Goal: Information Seeking & Learning: Check status

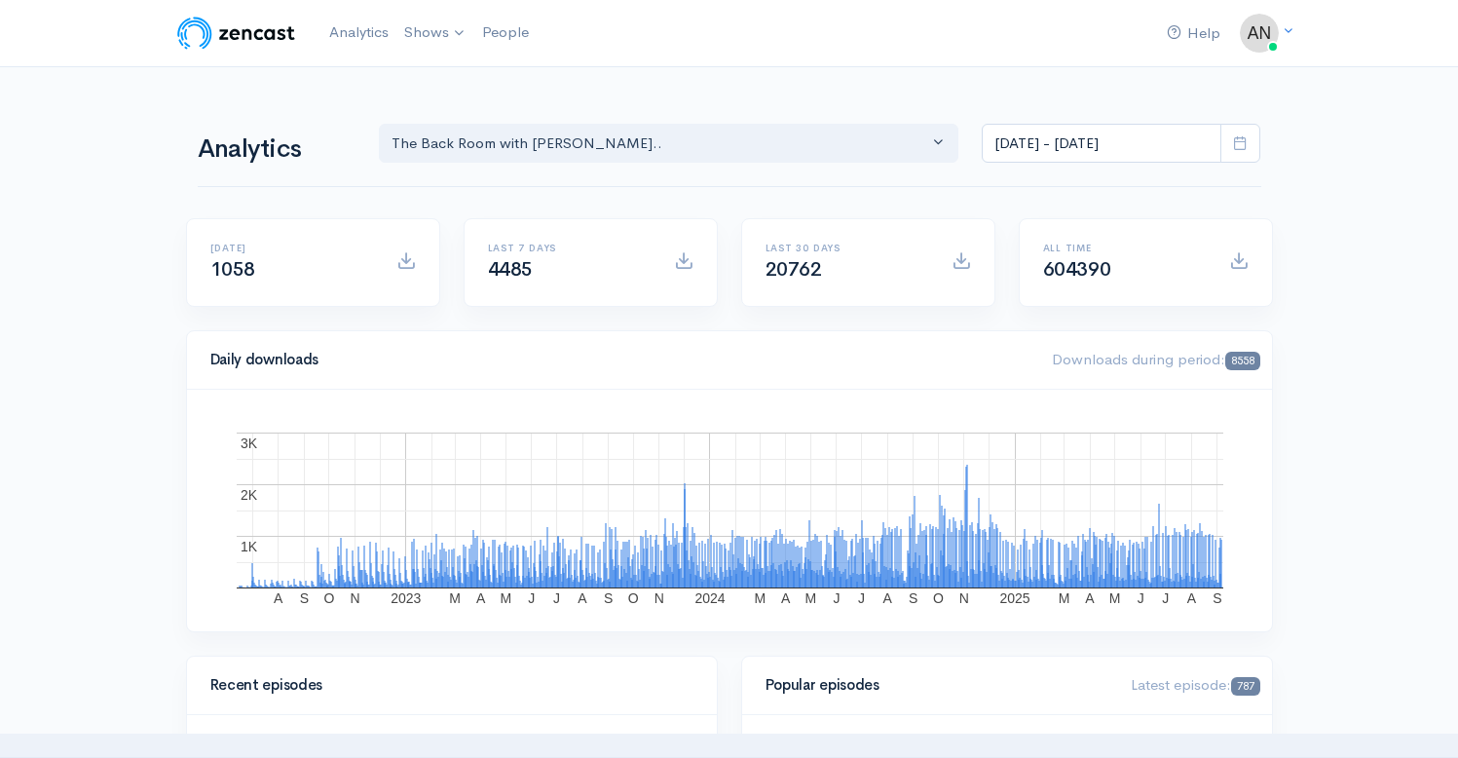
select select "10316"
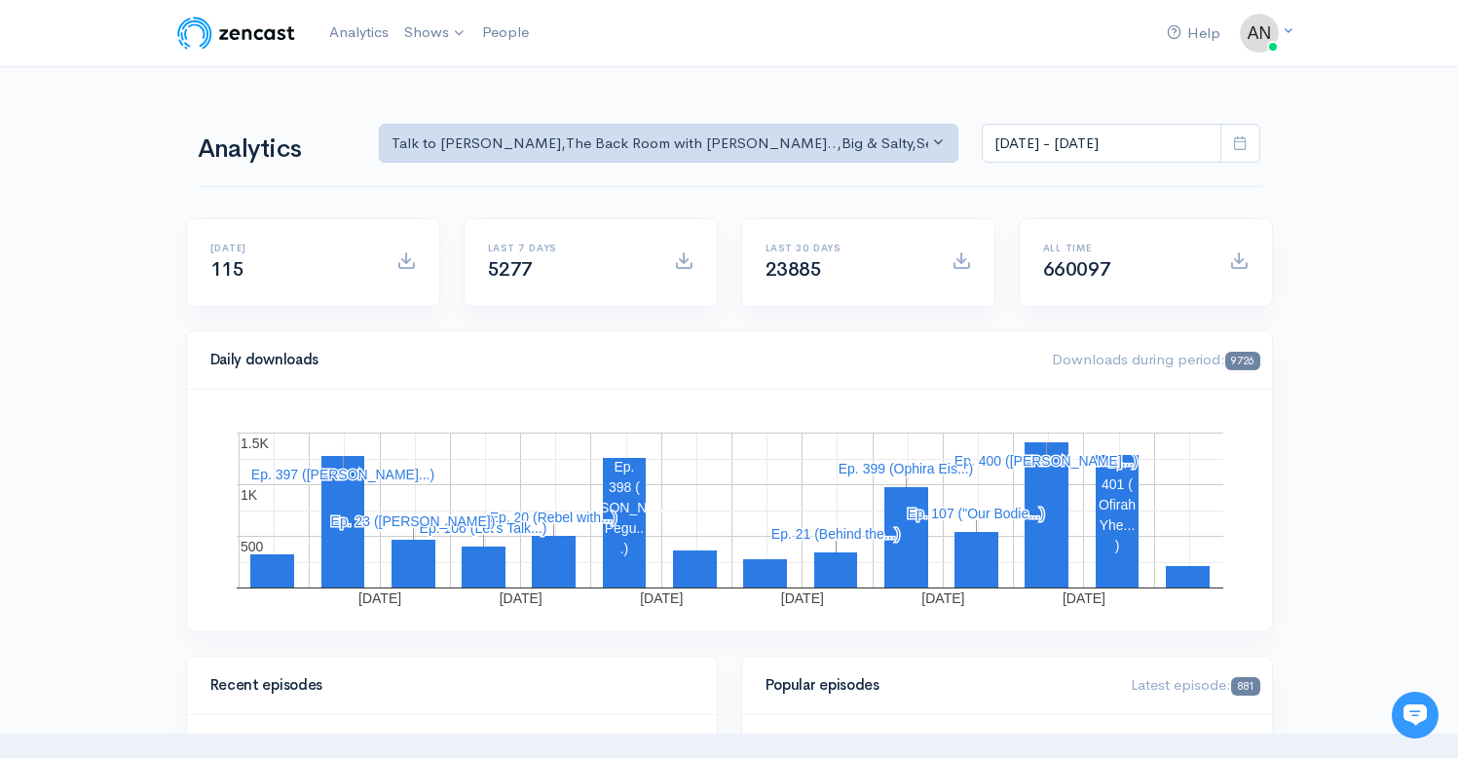
click at [817, 124] on div "Talk to [PERSON_NAME] The Back Room with [PERSON_NAME].. Big & Salty Serial Tal…" at bounding box center [820, 141] width 906 height 46
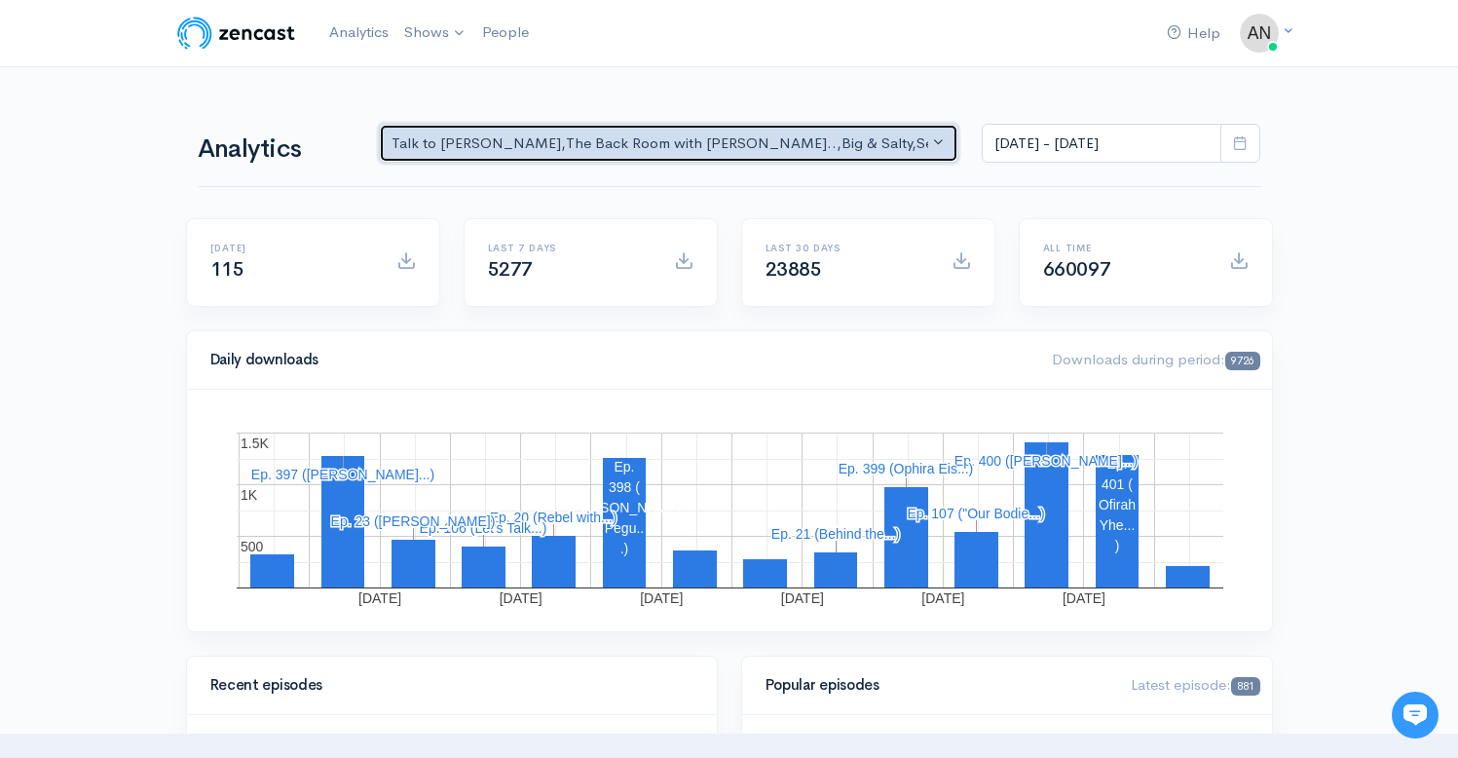
click at [811, 137] on div "Talk to [PERSON_NAME] , The Back Room with [PERSON_NAME].. , Big & Salty , Seri…" at bounding box center [661, 143] width 538 height 22
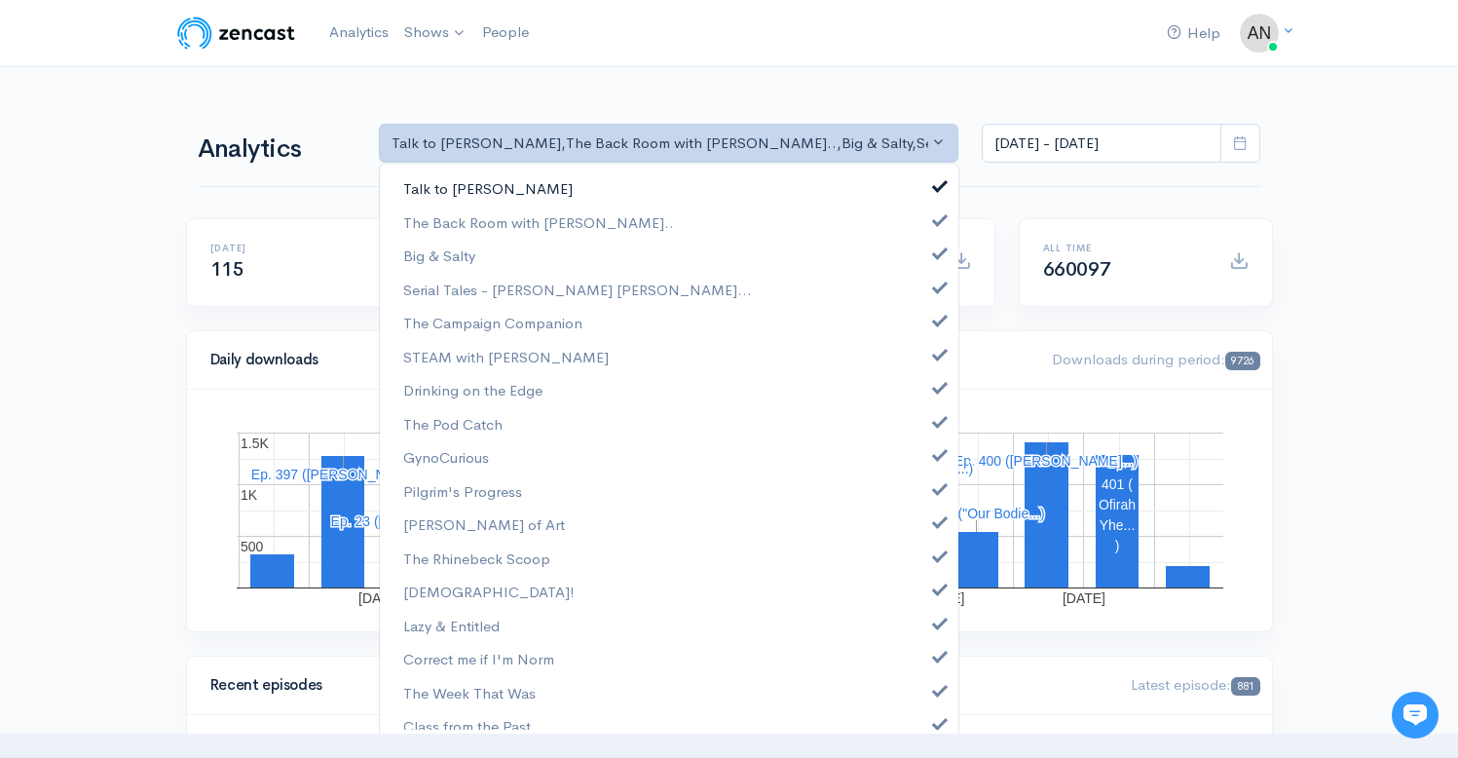
click at [936, 183] on span at bounding box center [940, 183] width 8 height 15
select select "10316"
click at [930, 258] on link "Big & Salty" at bounding box center [669, 256] width 579 height 34
click at [936, 289] on span at bounding box center [940, 285] width 8 height 15
click at [936, 323] on span at bounding box center [940, 318] width 8 height 15
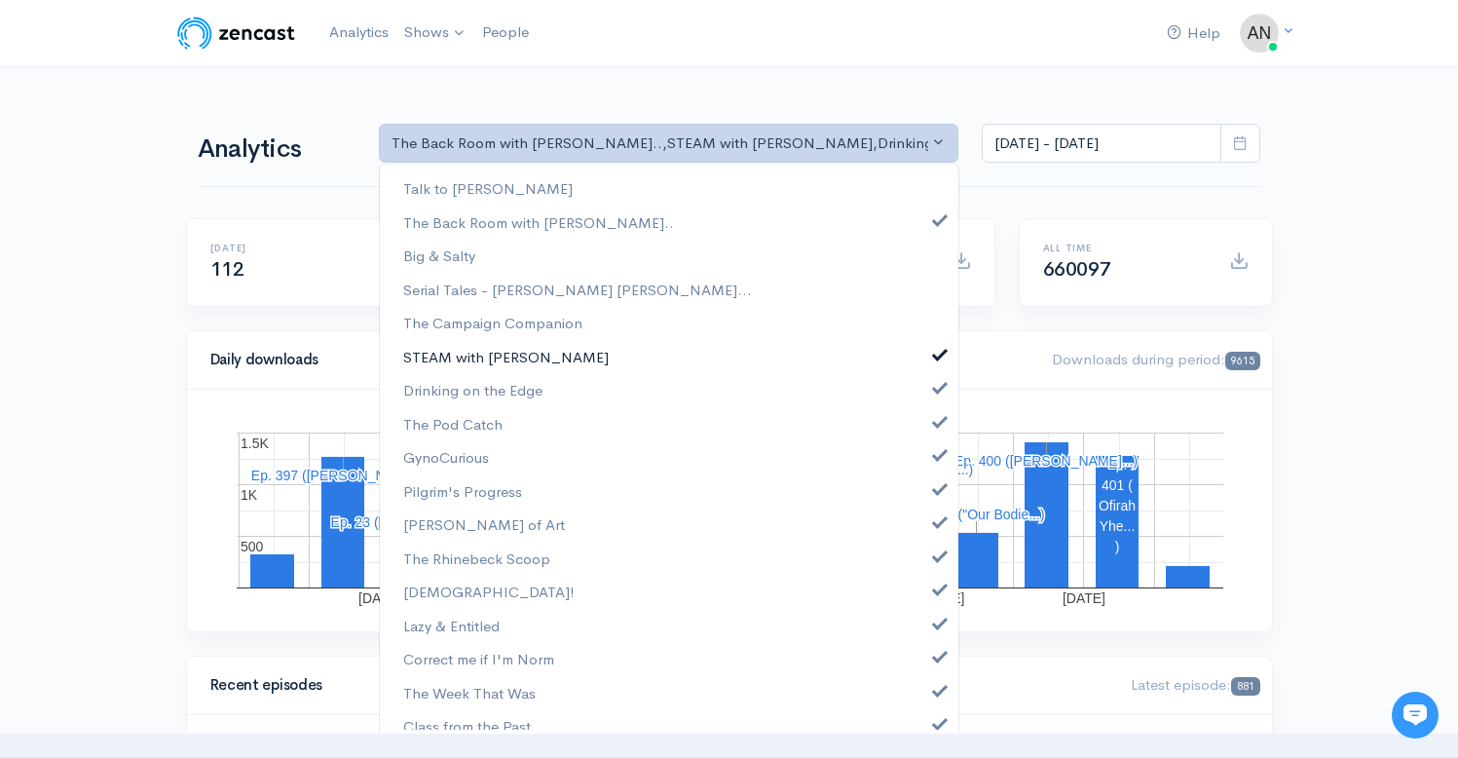
click at [936, 353] on span at bounding box center [940, 352] width 8 height 15
click at [927, 396] on link "Drinking on the Edge" at bounding box center [669, 390] width 579 height 34
click at [936, 423] on span at bounding box center [940, 419] width 8 height 15
click at [936, 458] on span at bounding box center [940, 452] width 8 height 15
click at [936, 483] on span at bounding box center [940, 486] width 8 height 15
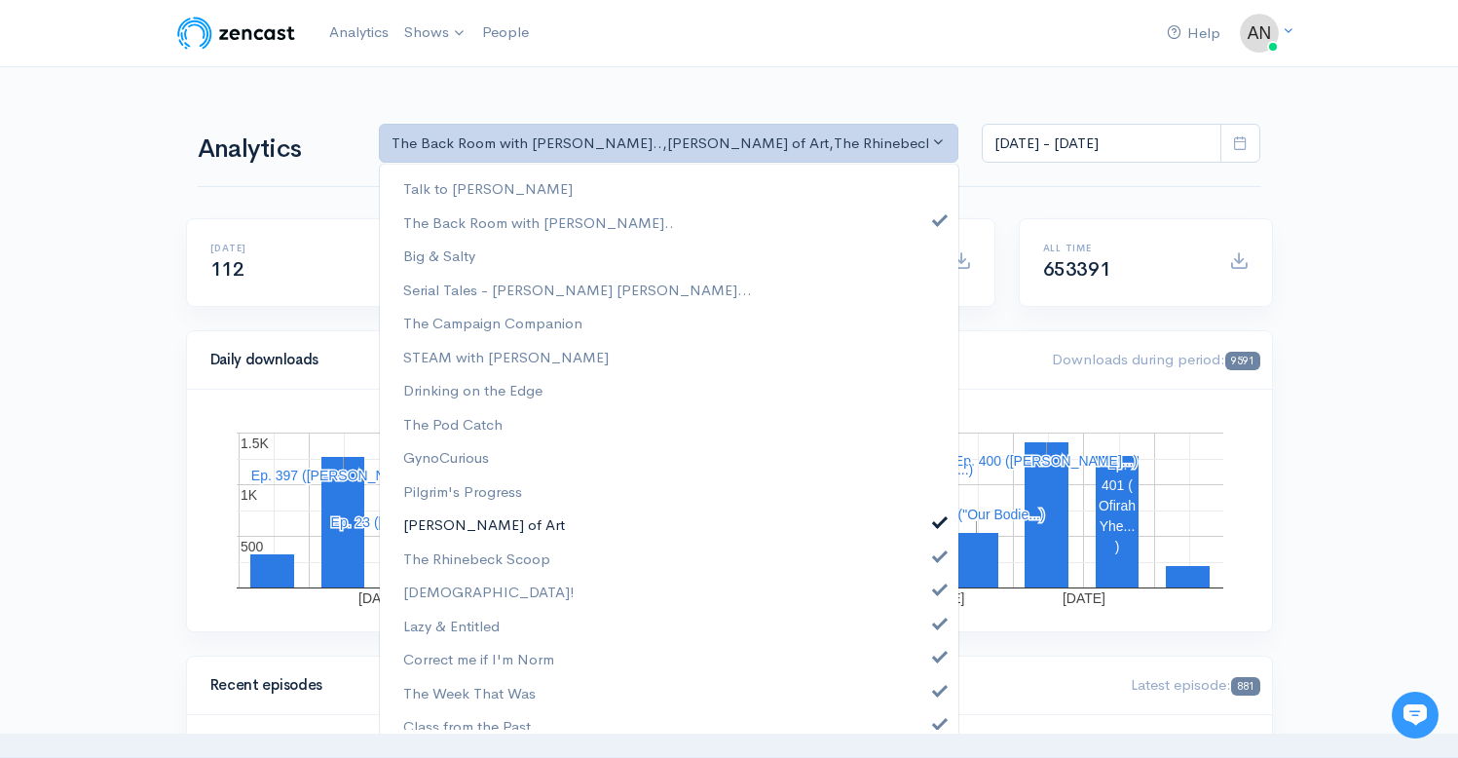
click at [936, 518] on span at bounding box center [940, 519] width 8 height 15
click at [927, 567] on link "The Rhinebeck Scoop" at bounding box center [669, 559] width 579 height 34
click at [927, 599] on link "[DEMOGRAPHIC_DATA]!" at bounding box center [669, 592] width 579 height 34
click at [936, 625] on span at bounding box center [940, 621] width 8 height 15
click at [936, 650] on span at bounding box center [940, 654] width 8 height 15
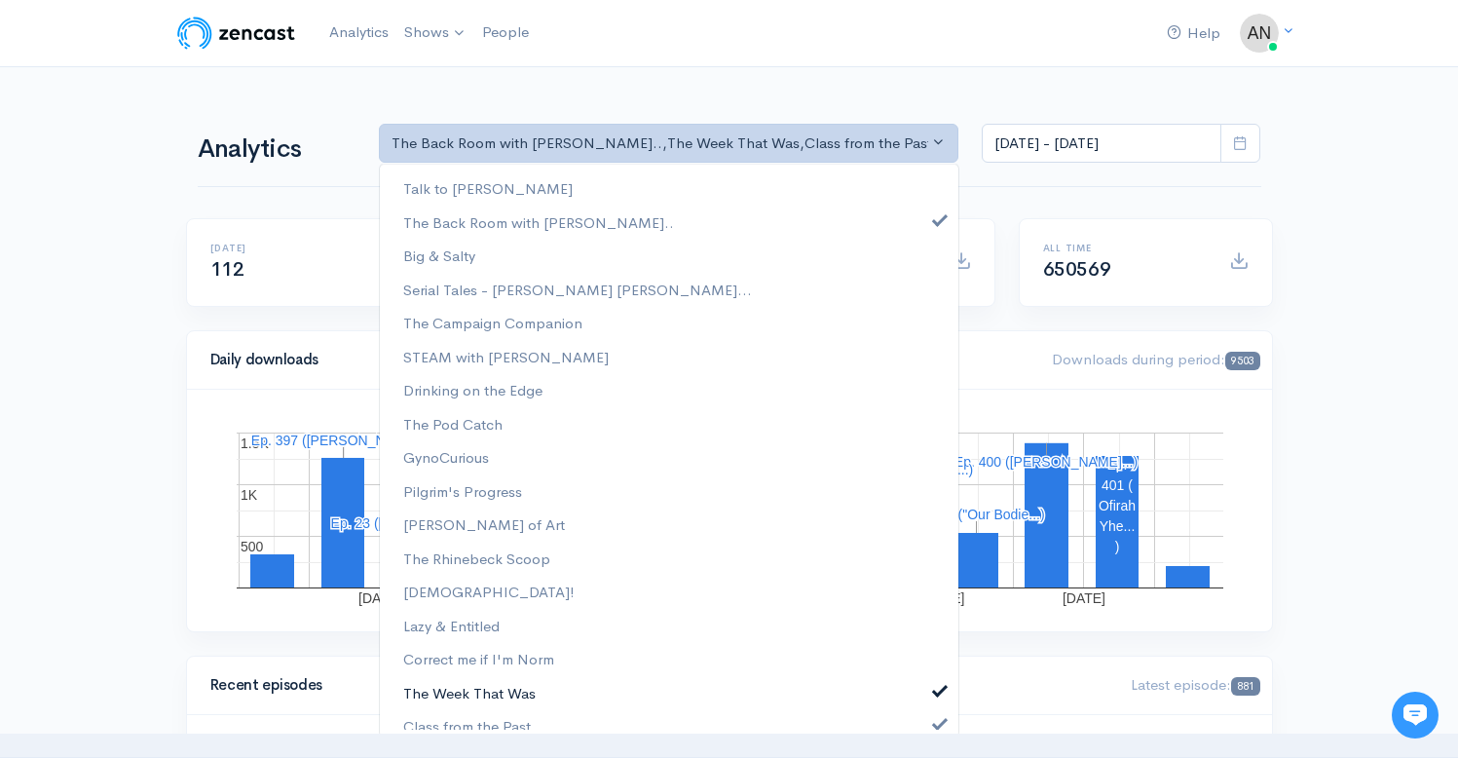
click at [936, 691] on span at bounding box center [940, 688] width 8 height 15
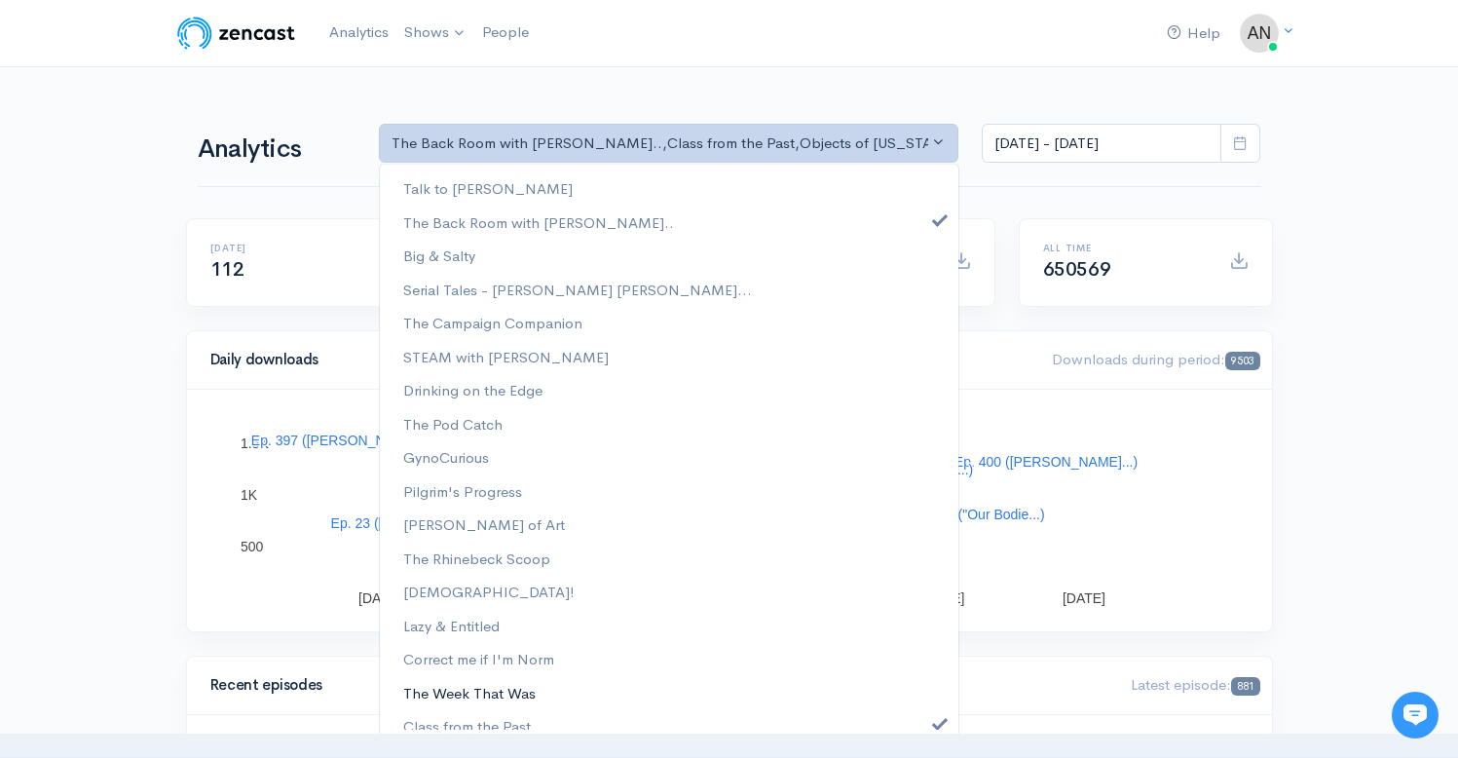
click at [926, 707] on link "The Week That Was" at bounding box center [669, 693] width 579 height 34
click at [926, 734] on nav at bounding box center [729, 746] width 1458 height 24
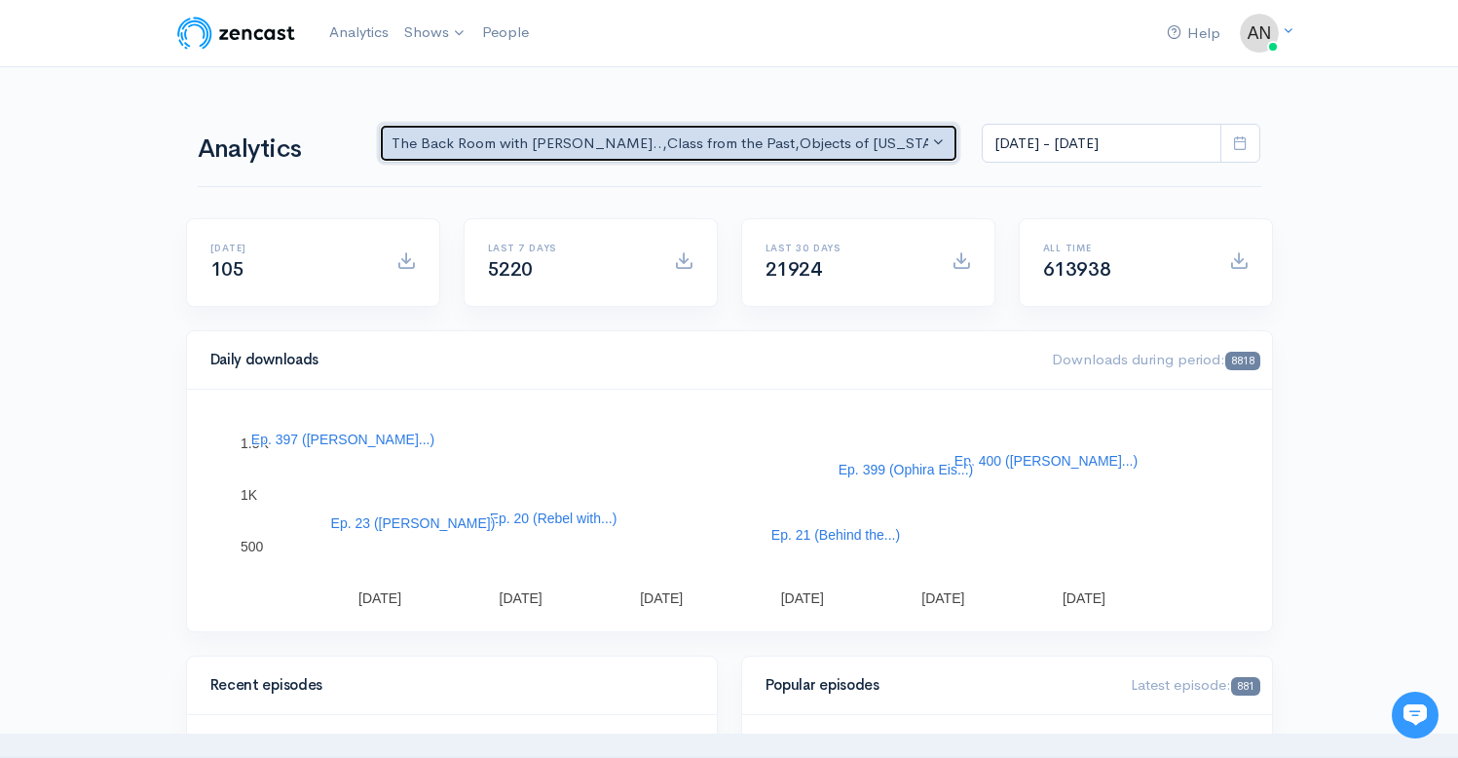
click at [825, 148] on div "The Back Room with [PERSON_NAME].. , Class from the Past , Objects of [US_STATE…" at bounding box center [661, 143] width 538 height 22
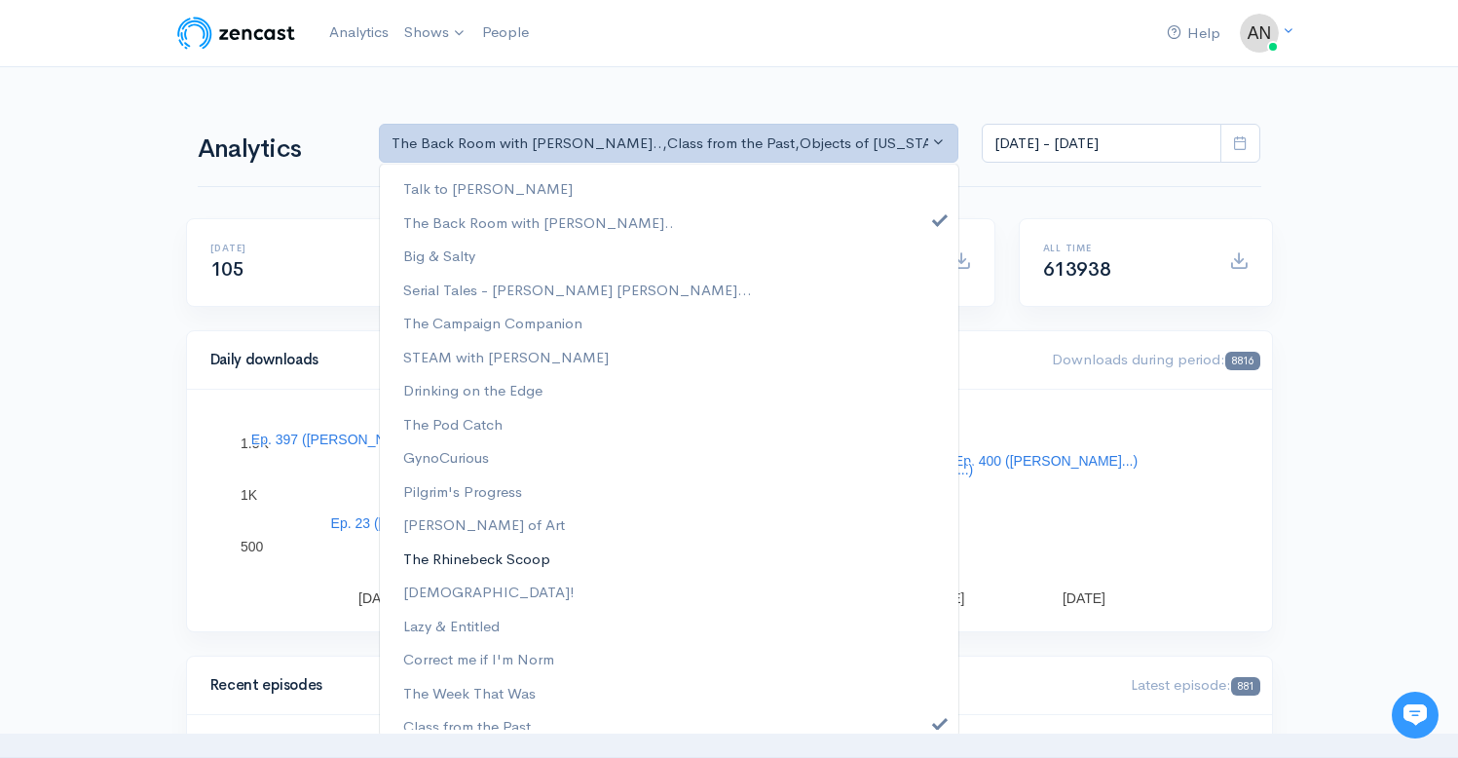
scroll to position [249, 0]
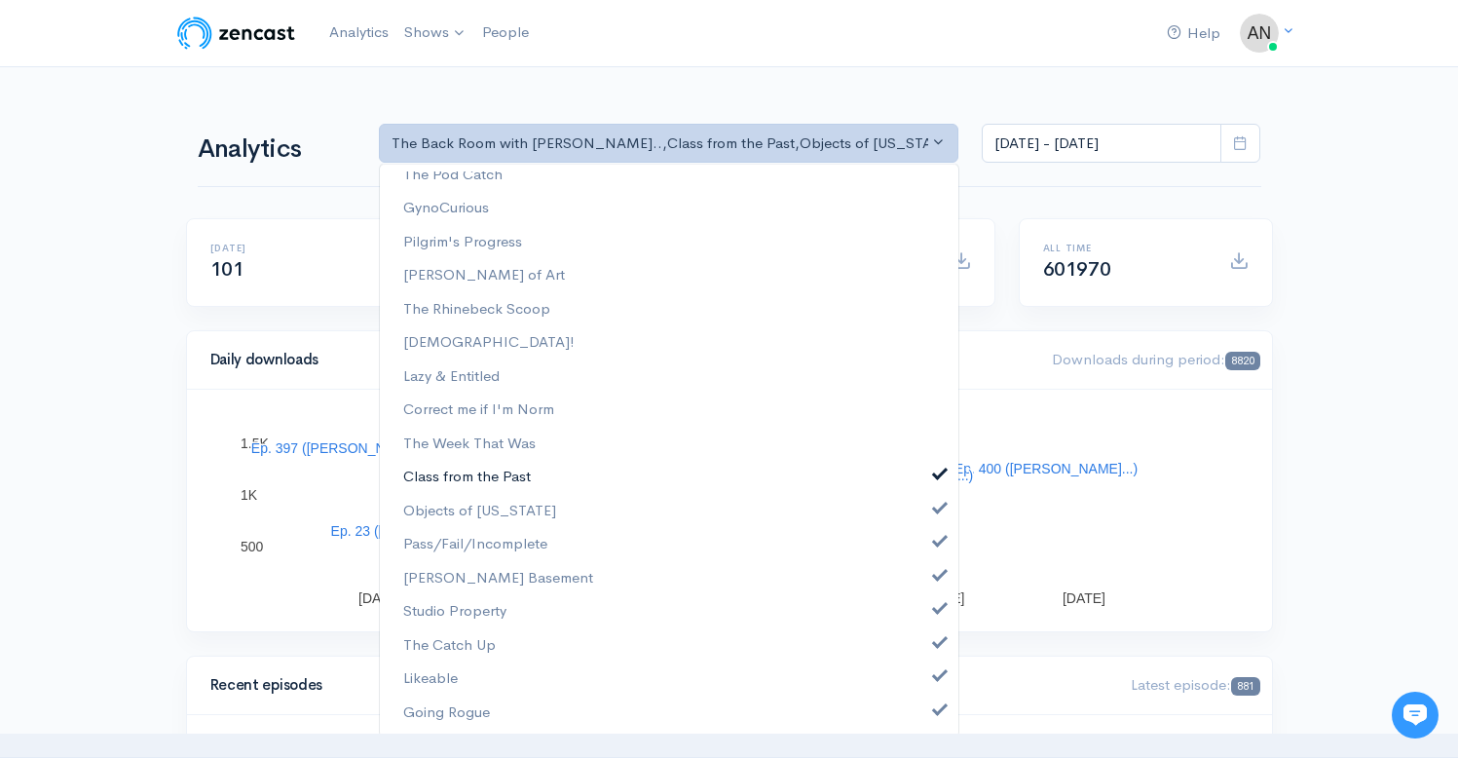
click at [936, 469] on span at bounding box center [940, 472] width 8 height 15
click at [936, 510] on span at bounding box center [940, 506] width 8 height 15
click at [926, 547] on link "Pass/Fail/Incomplete" at bounding box center [669, 544] width 579 height 34
click at [936, 577] on span at bounding box center [940, 573] width 8 height 15
click at [923, 616] on link "Studio Property" at bounding box center [669, 611] width 579 height 34
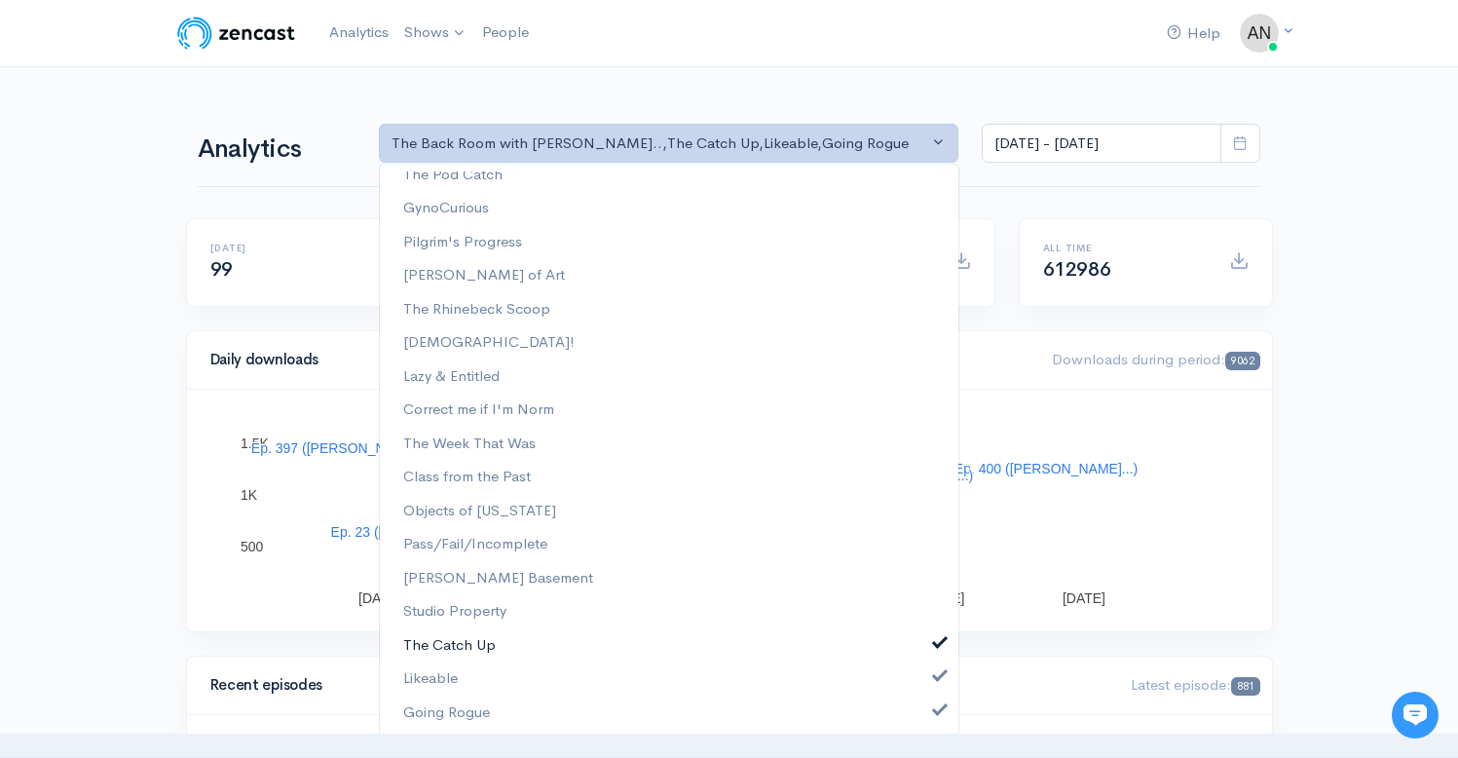
click at [923, 659] on link "The Catch Up" at bounding box center [669, 645] width 579 height 34
click at [936, 680] on span at bounding box center [940, 673] width 8 height 15
click at [924, 719] on link "Going Rogue" at bounding box center [669, 713] width 579 height 34
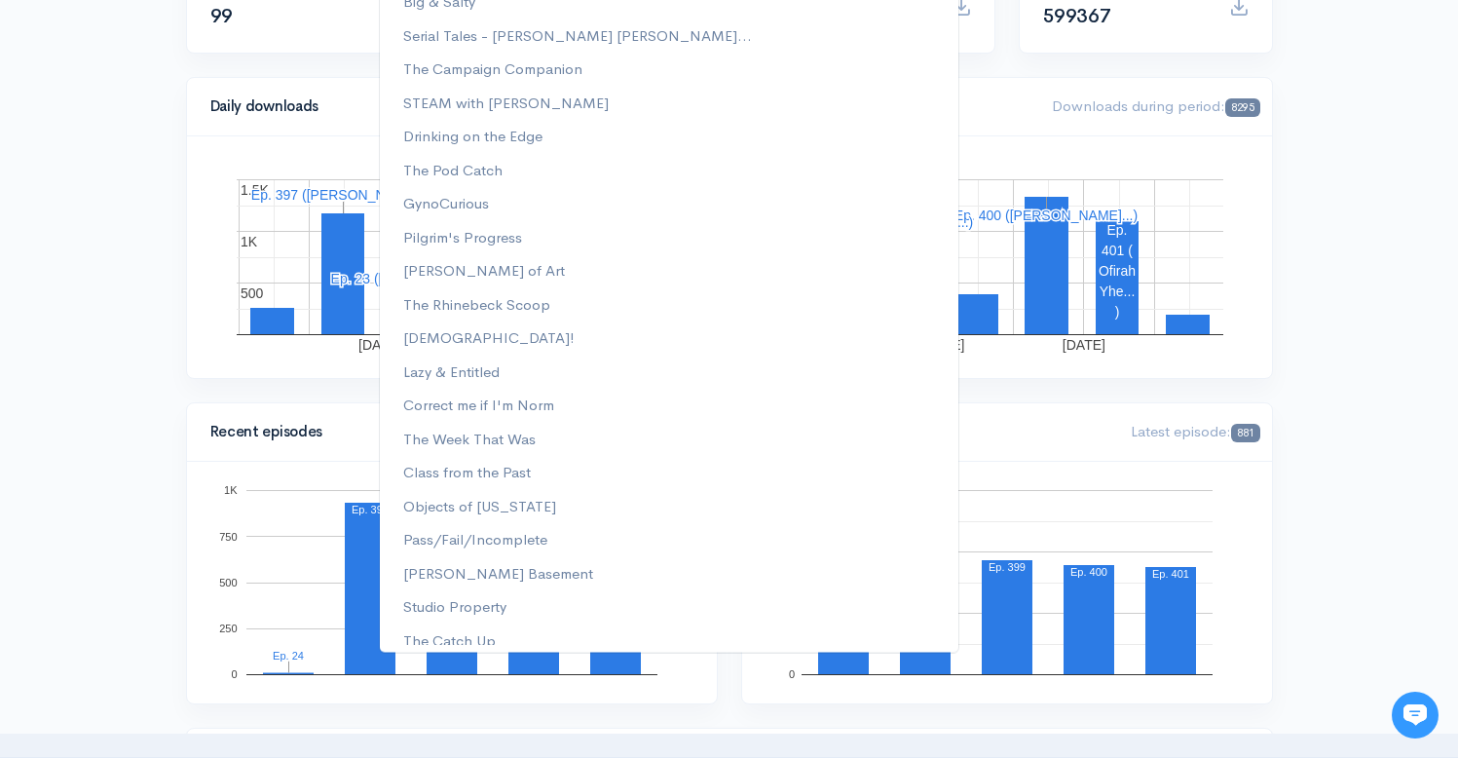
scroll to position [277, 0]
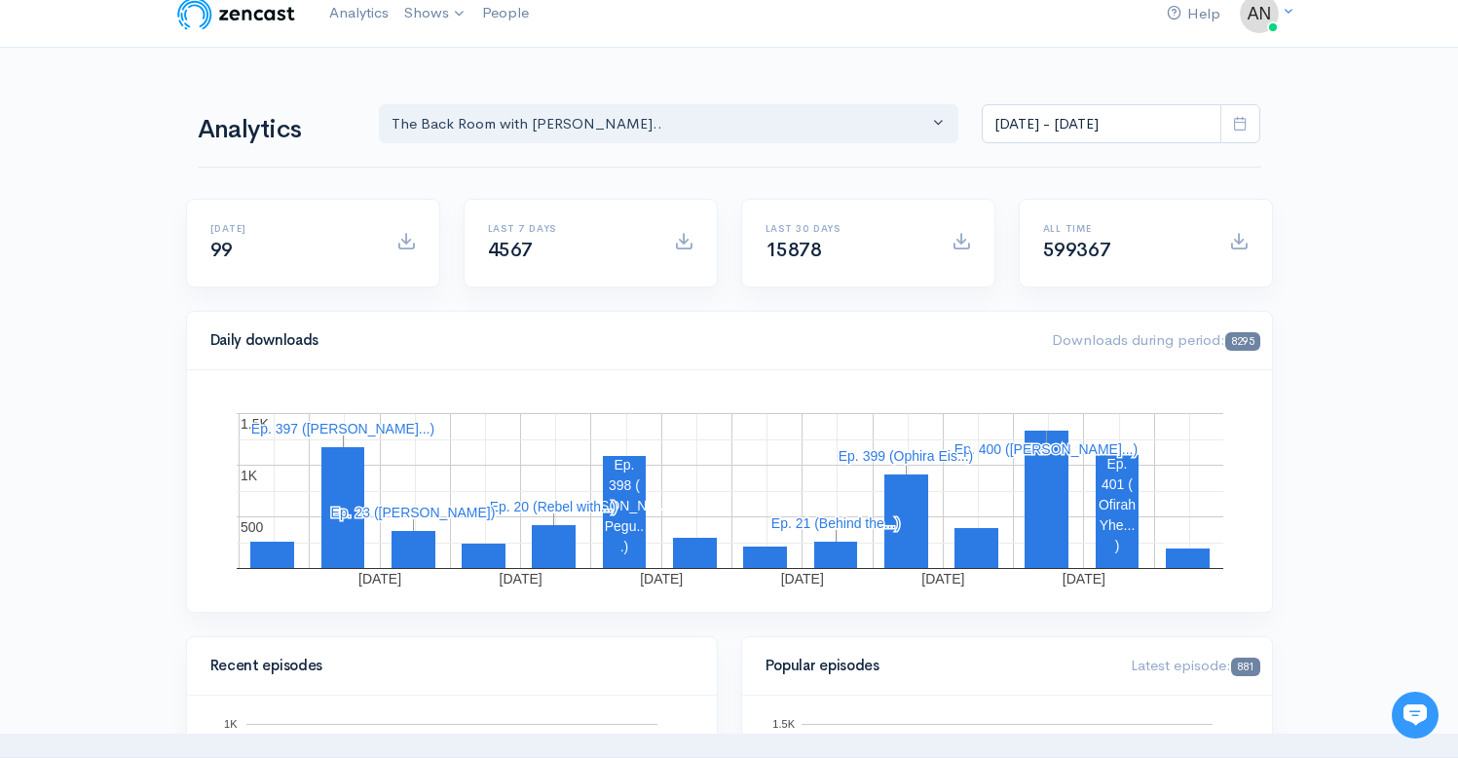
scroll to position [0, 0]
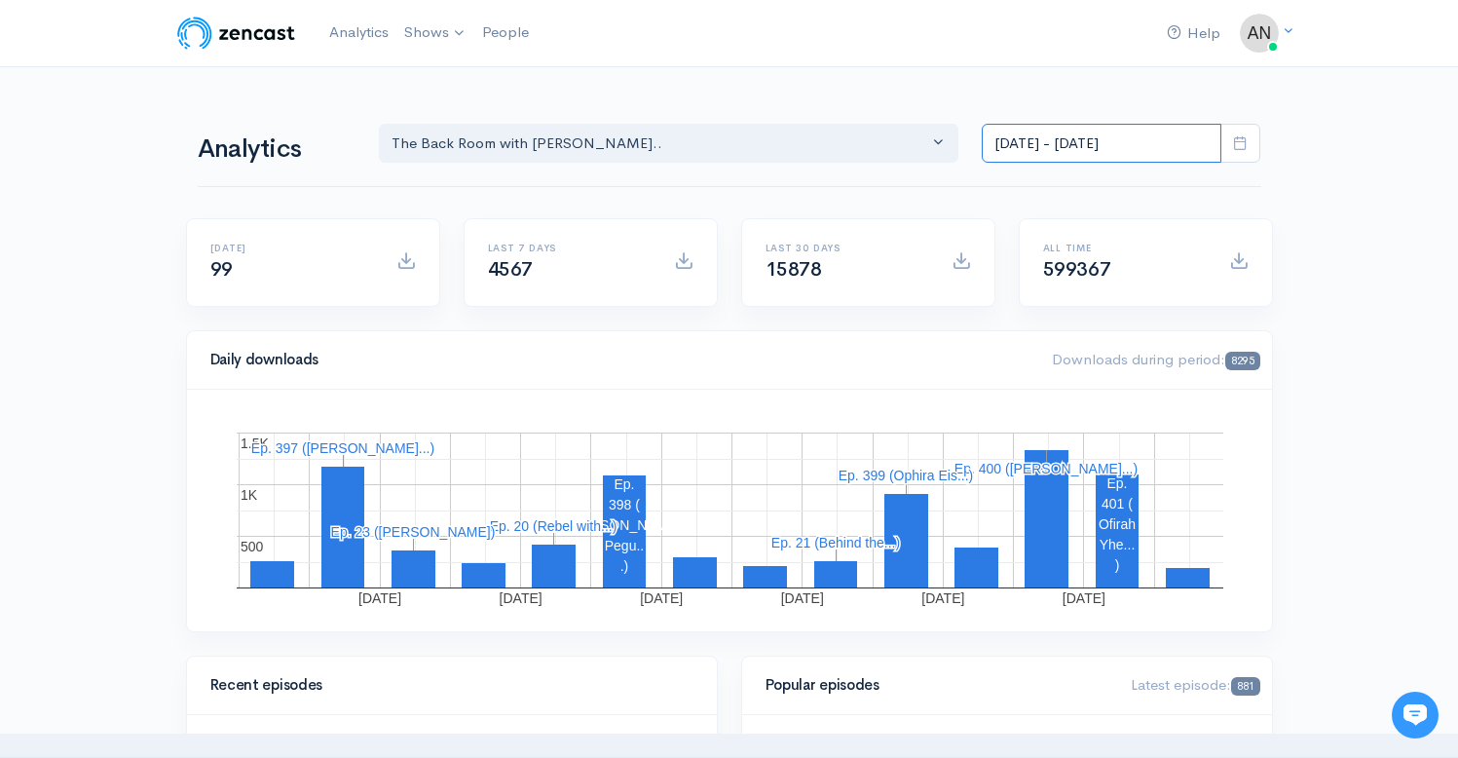
click at [1092, 142] on input "[DATE] - [DATE]" at bounding box center [1102, 144] width 240 height 40
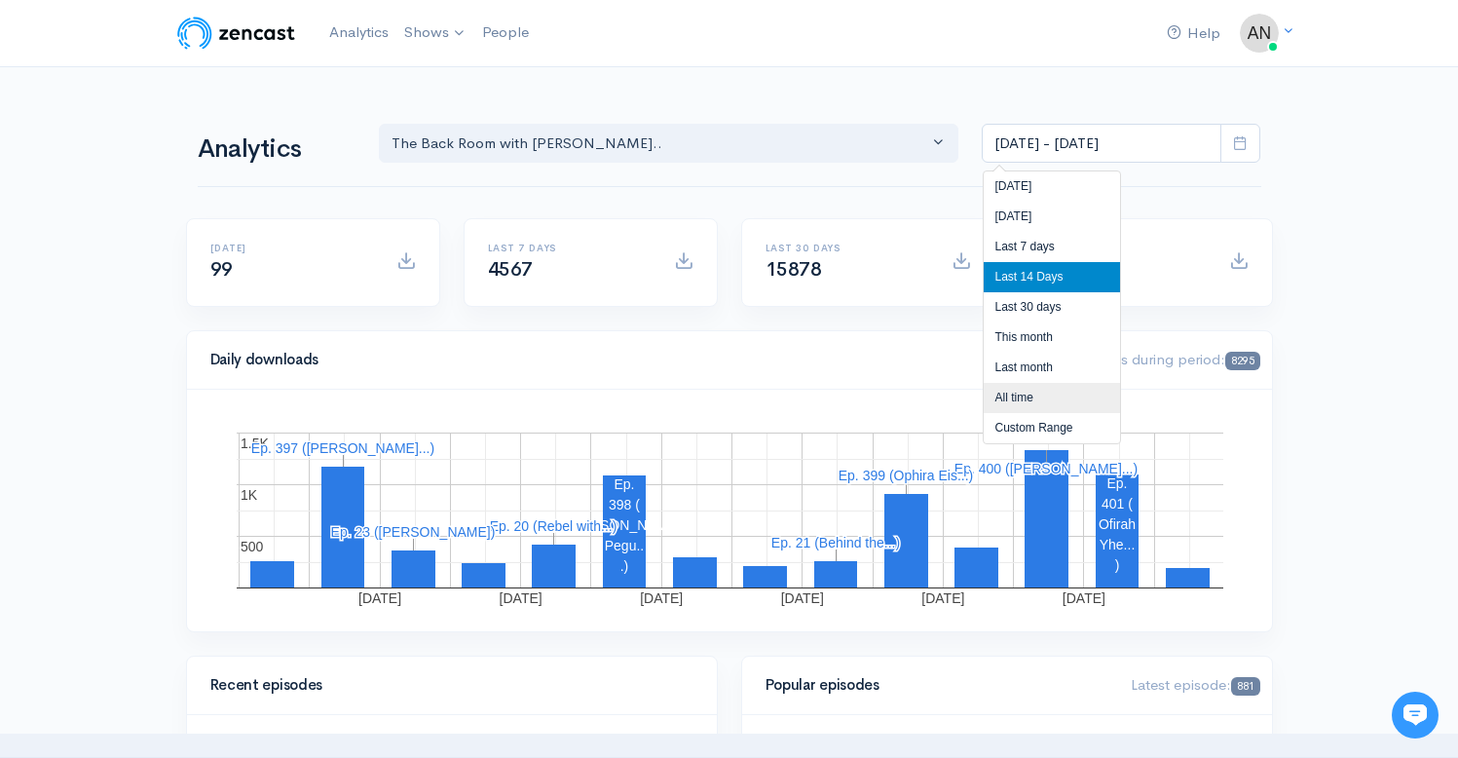
click at [1021, 398] on li "All time" at bounding box center [1052, 398] width 136 height 30
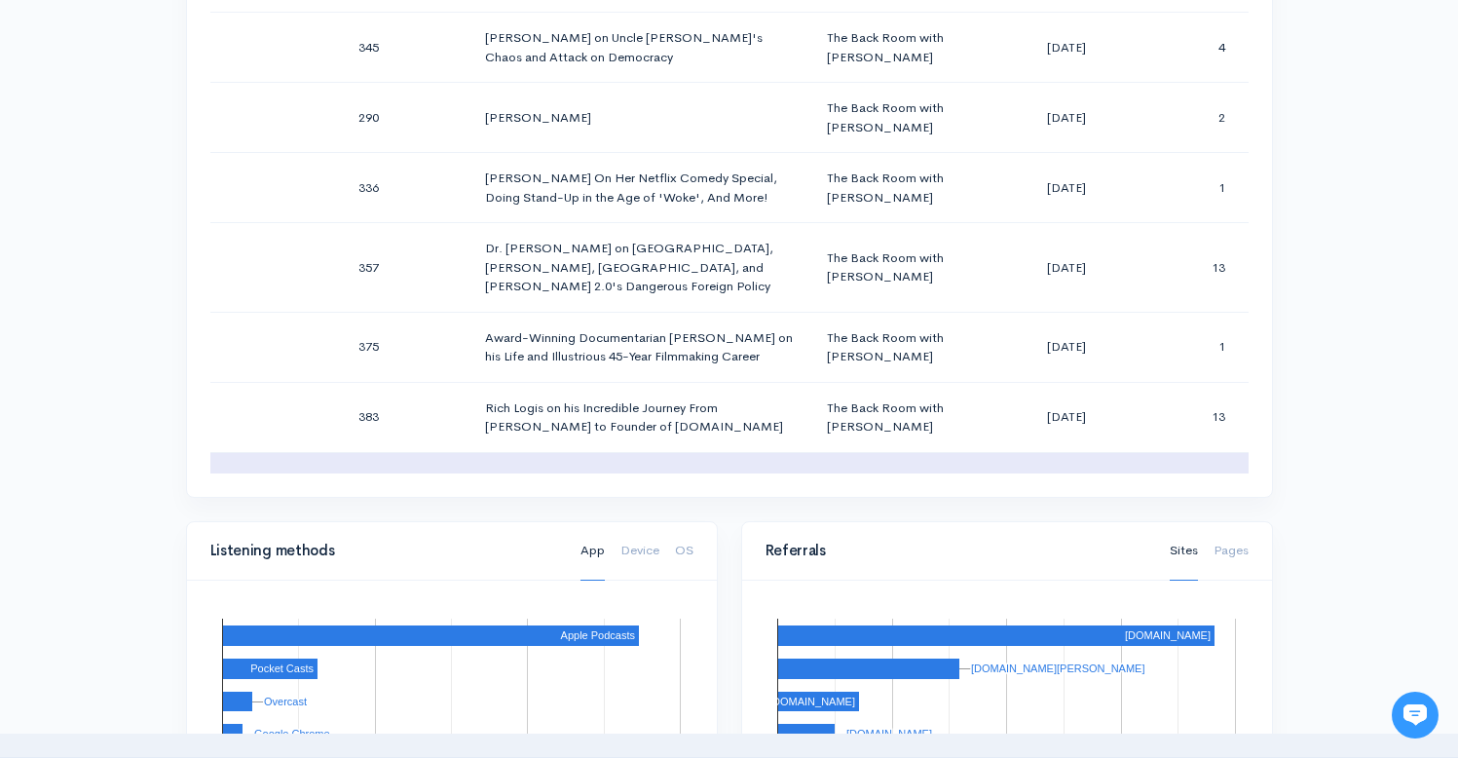
scroll to position [5061, 0]
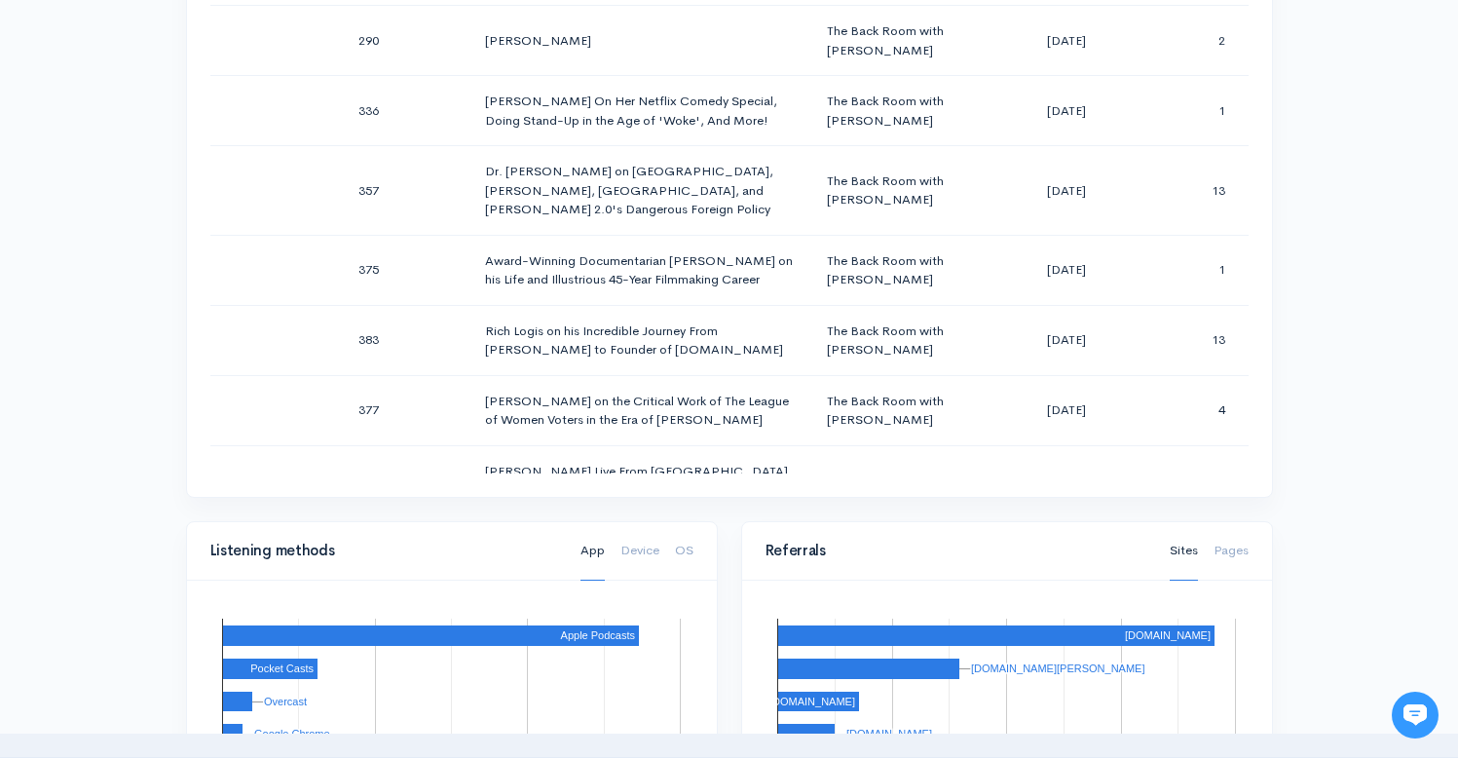
drag, startPoint x: 1319, startPoint y: 234, endPoint x: 1312, endPoint y: 197, distance: 37.6
click at [1319, 234] on div "Help Notifications View all Your profile Team settings Radio Free Rhinecliff Cu…" at bounding box center [729, 303] width 1458 height 2761
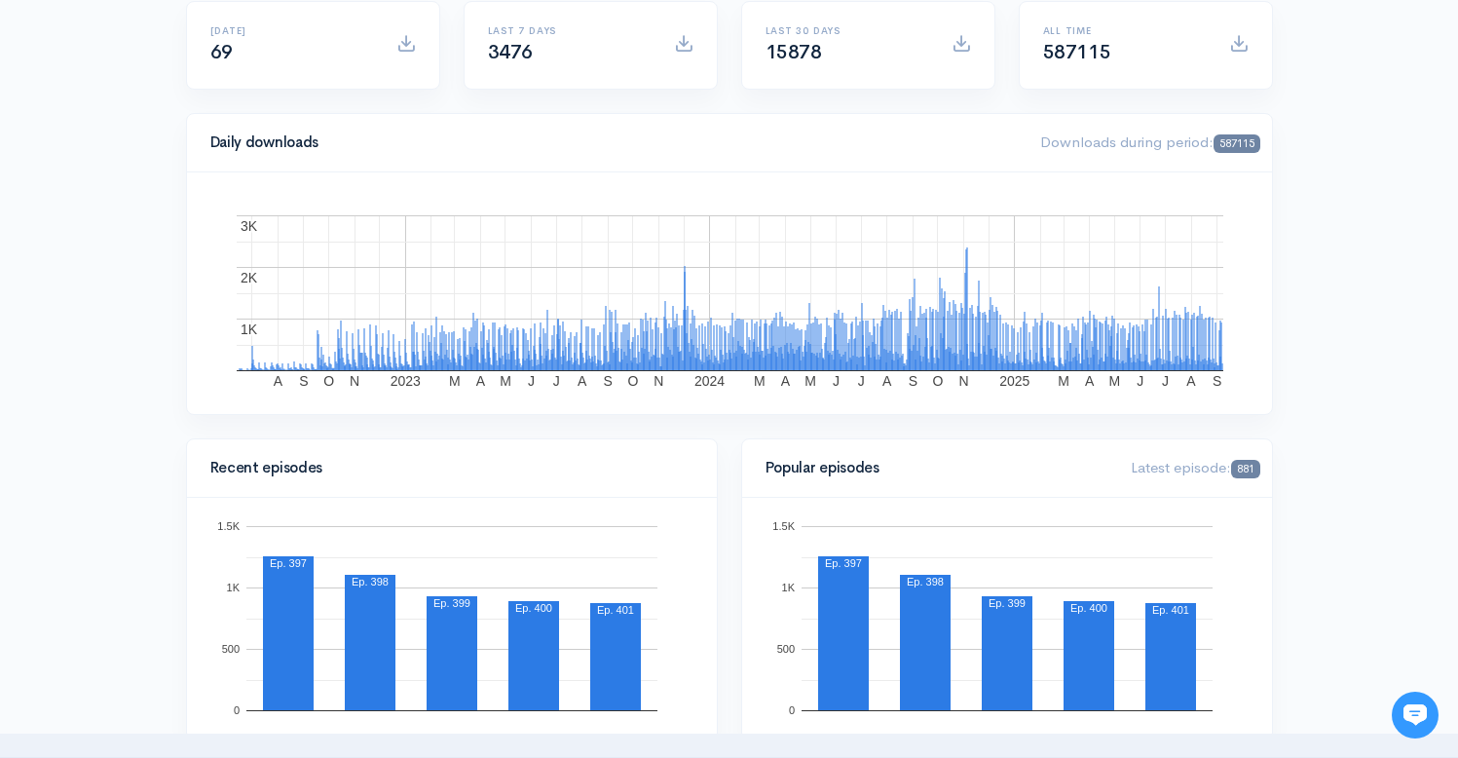
scroll to position [0, 0]
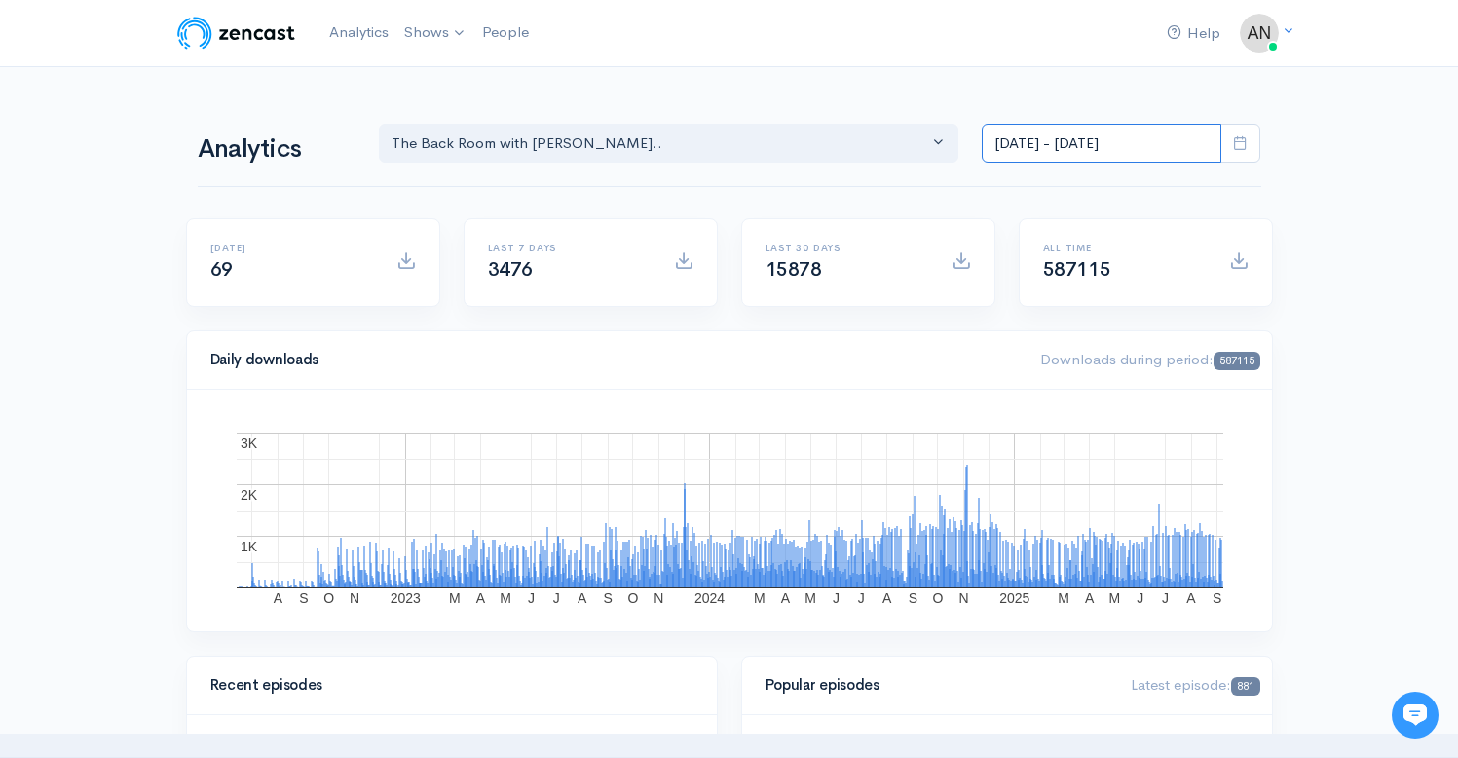
click at [1095, 132] on input "[DATE] - [DATE]" at bounding box center [1102, 144] width 240 height 40
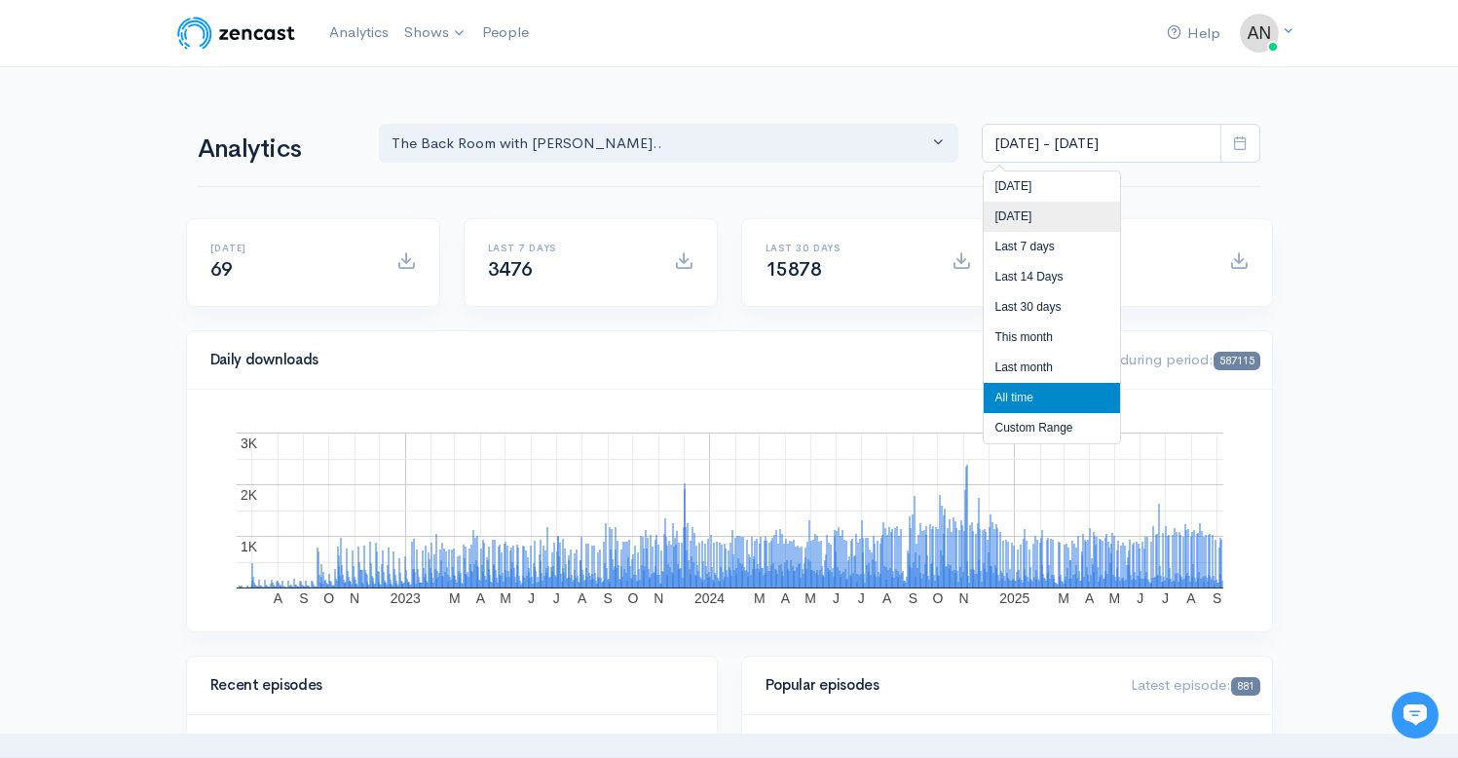
click at [1014, 217] on li "[DATE]" at bounding box center [1052, 217] width 136 height 30
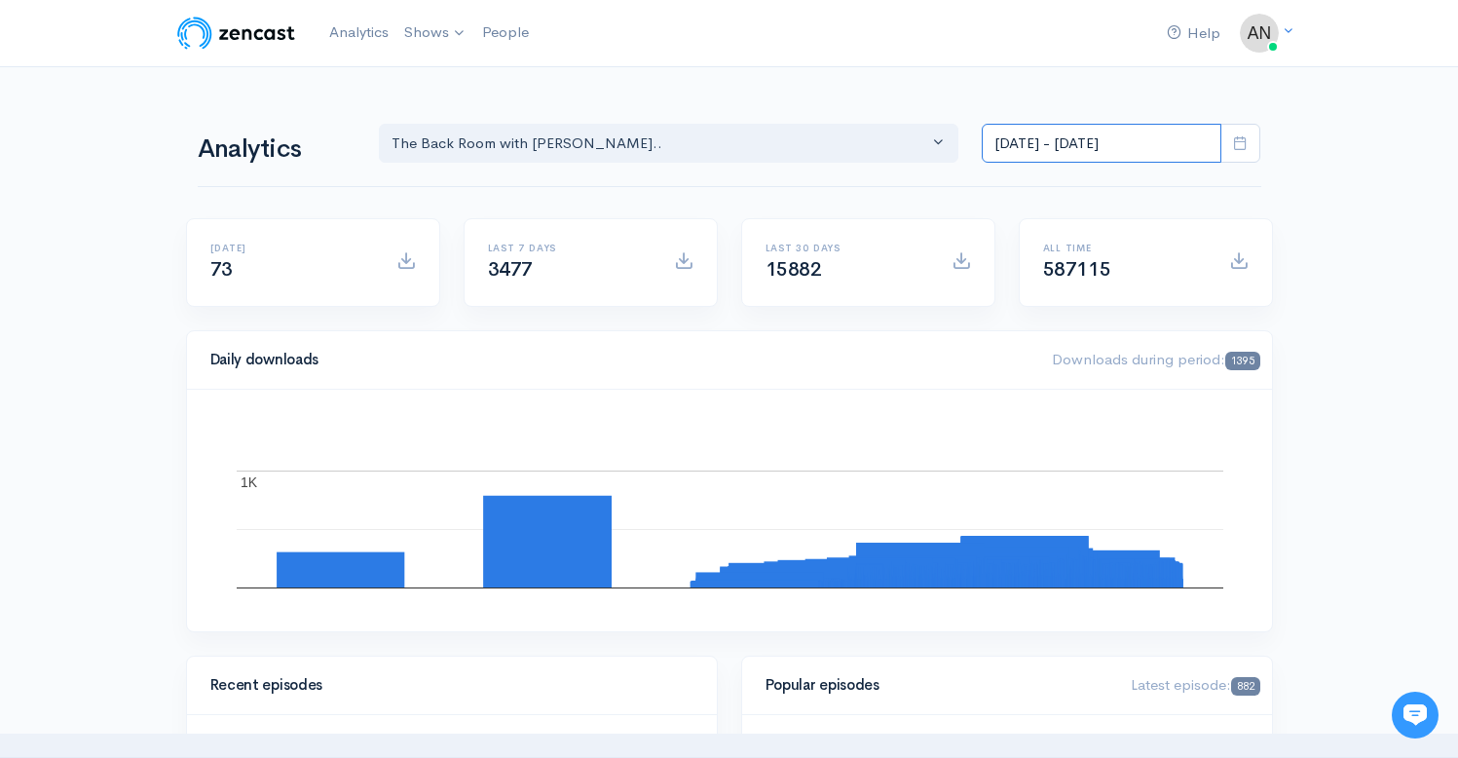
click at [1105, 146] on input "[DATE] - [DATE]" at bounding box center [1102, 144] width 240 height 40
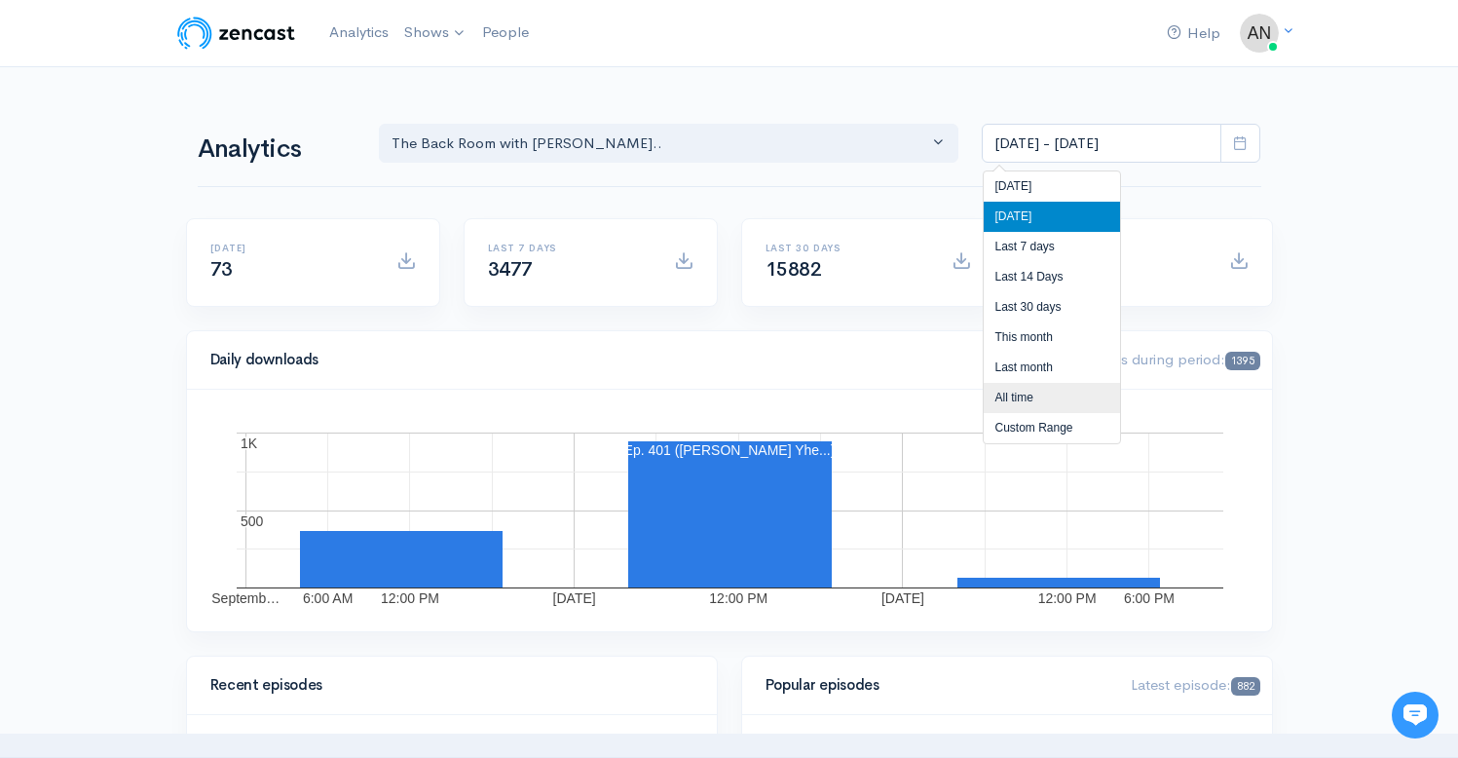
click at [1015, 403] on li "All time" at bounding box center [1052, 398] width 136 height 30
type input "[DATE] - [DATE]"
